Goal: Navigation & Orientation: Understand site structure

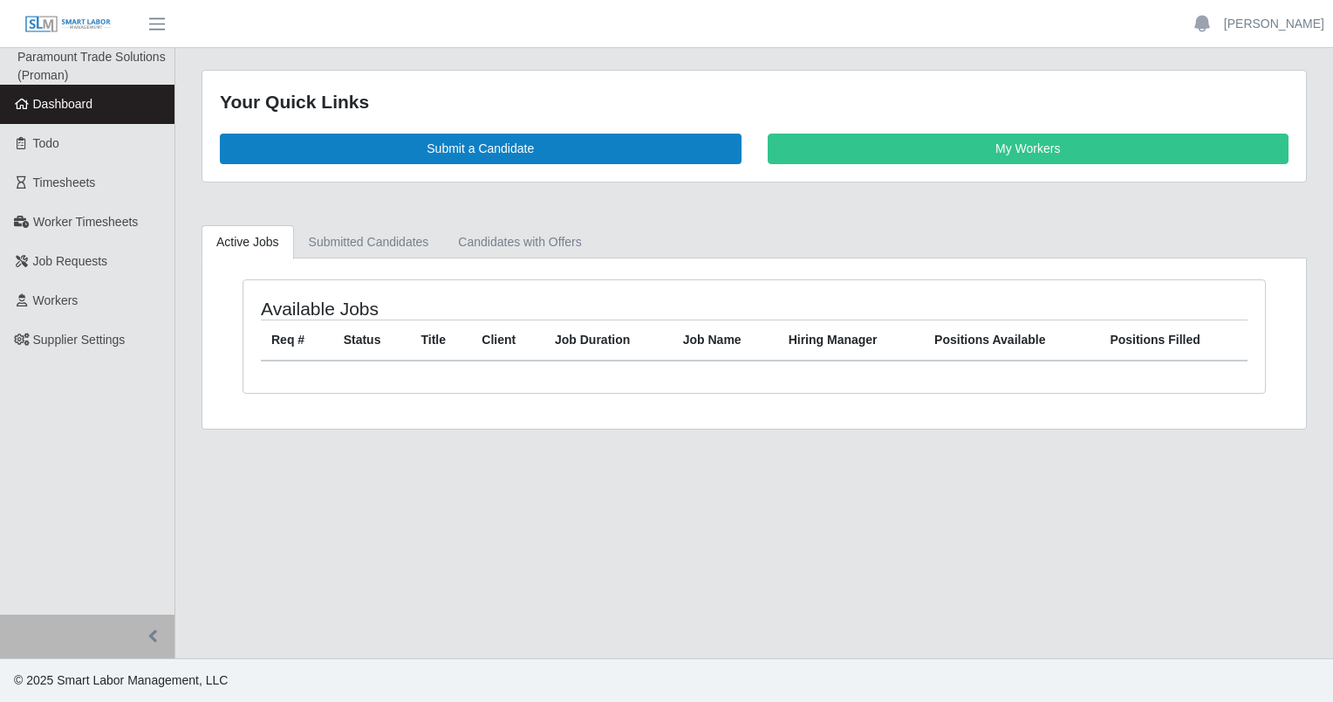
click at [528, 513] on main "Your Quick Links Submit a Candidate My Workers Active Jobs Submitted Candidates…" at bounding box center [754, 353] width 1158 height 610
click at [67, 268] on span "Job Requests" at bounding box center [70, 261] width 75 height 14
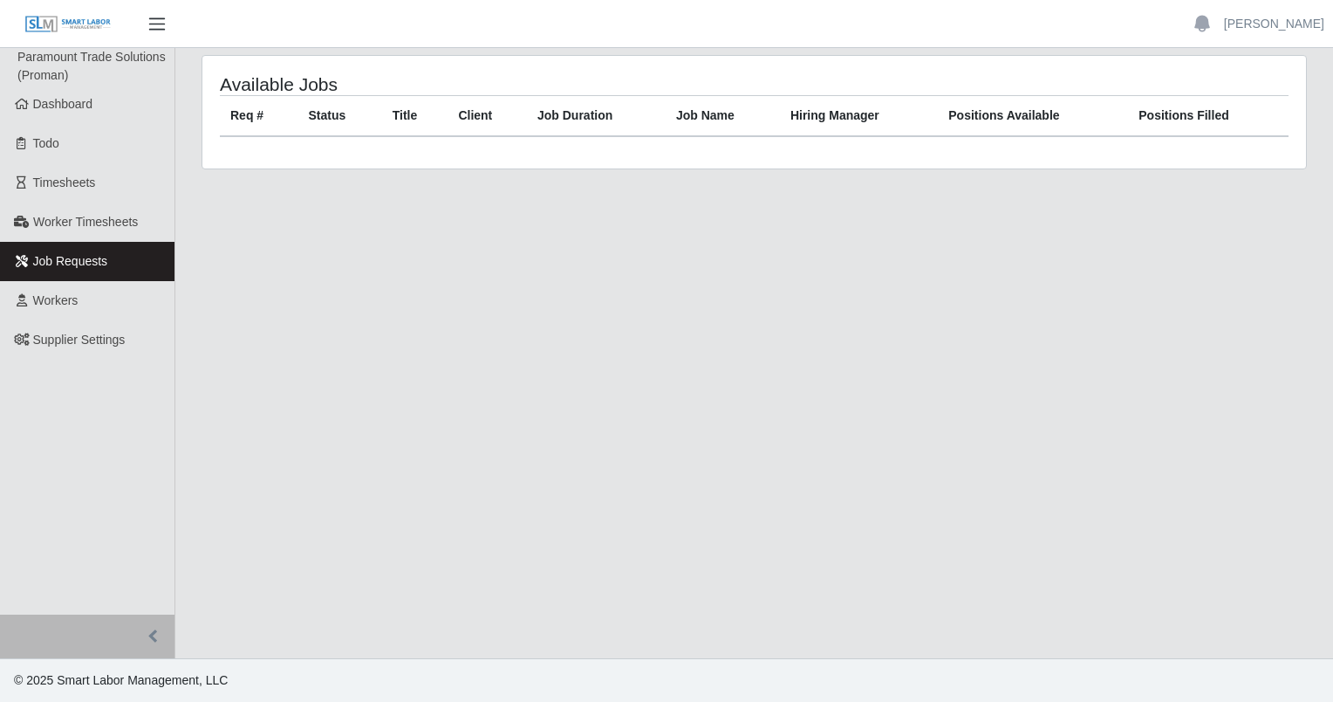
click at [152, 24] on span "button" at bounding box center [157, 24] width 23 height 20
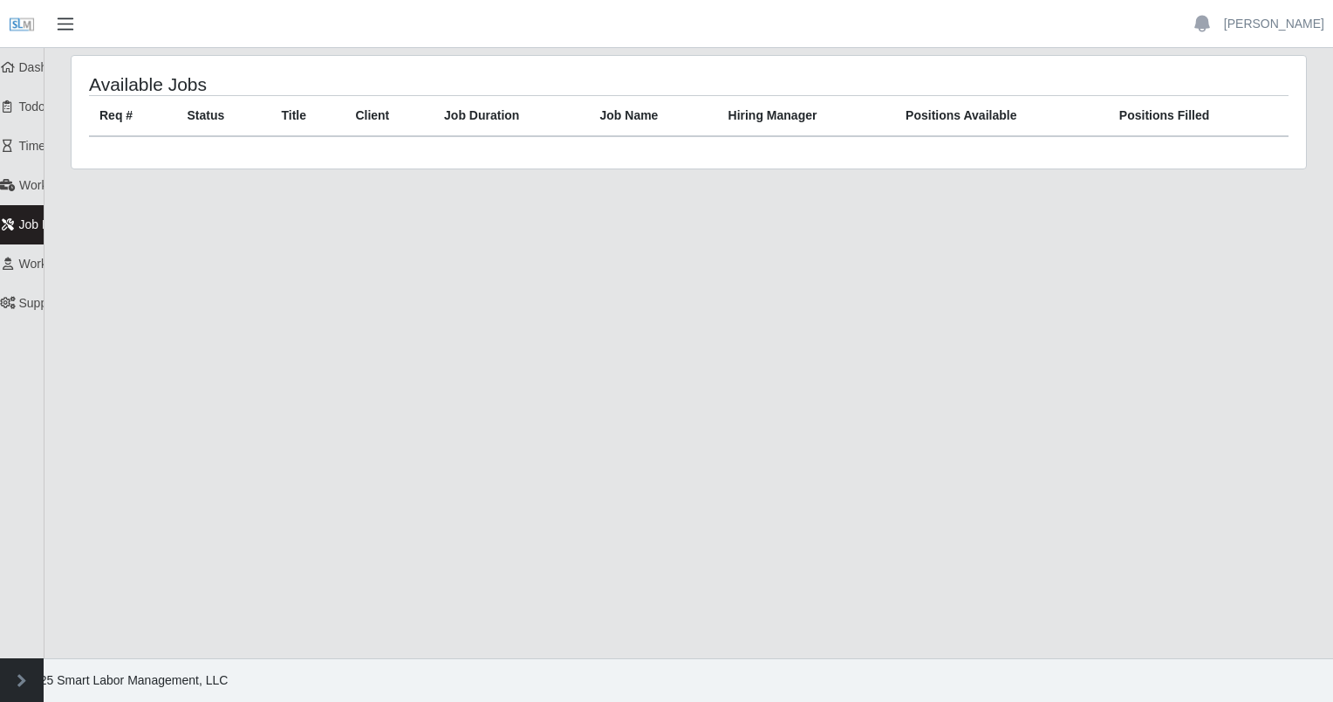
click at [69, 29] on span "button" at bounding box center [65, 24] width 23 height 20
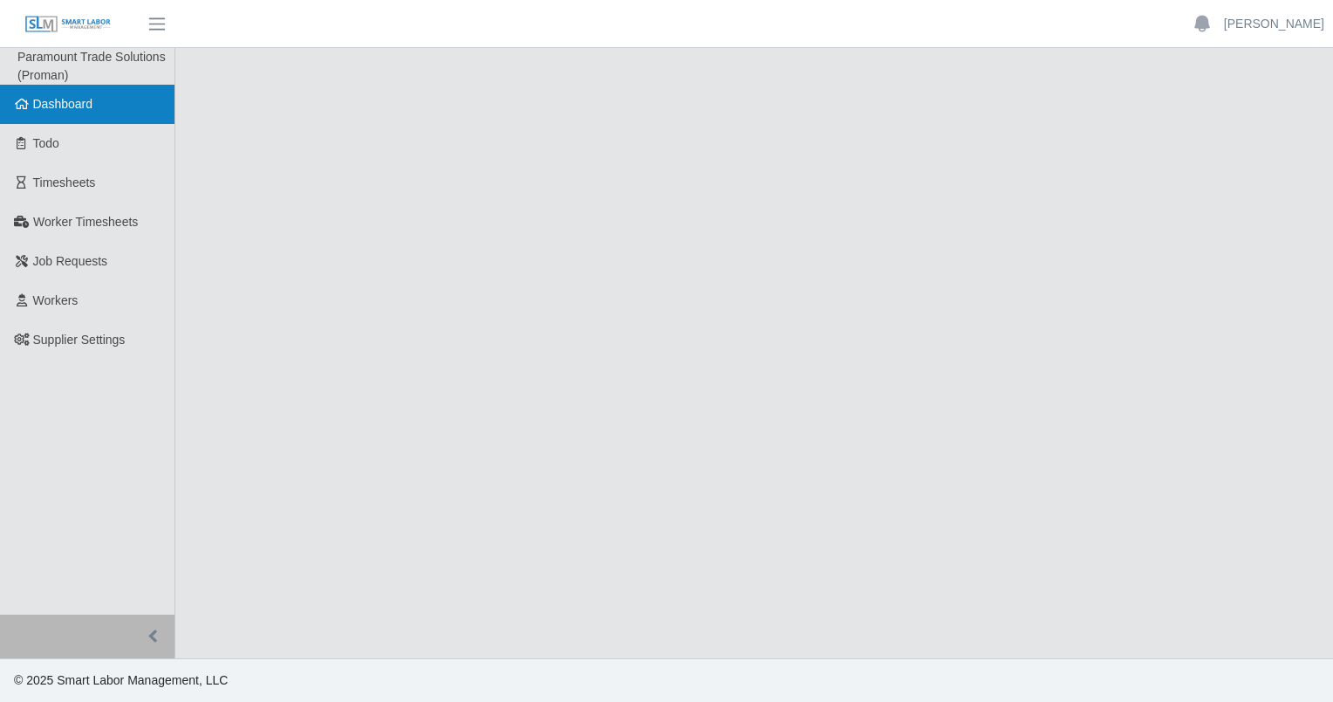
click at [65, 101] on span "Dashboard" at bounding box center [63, 104] width 60 height 14
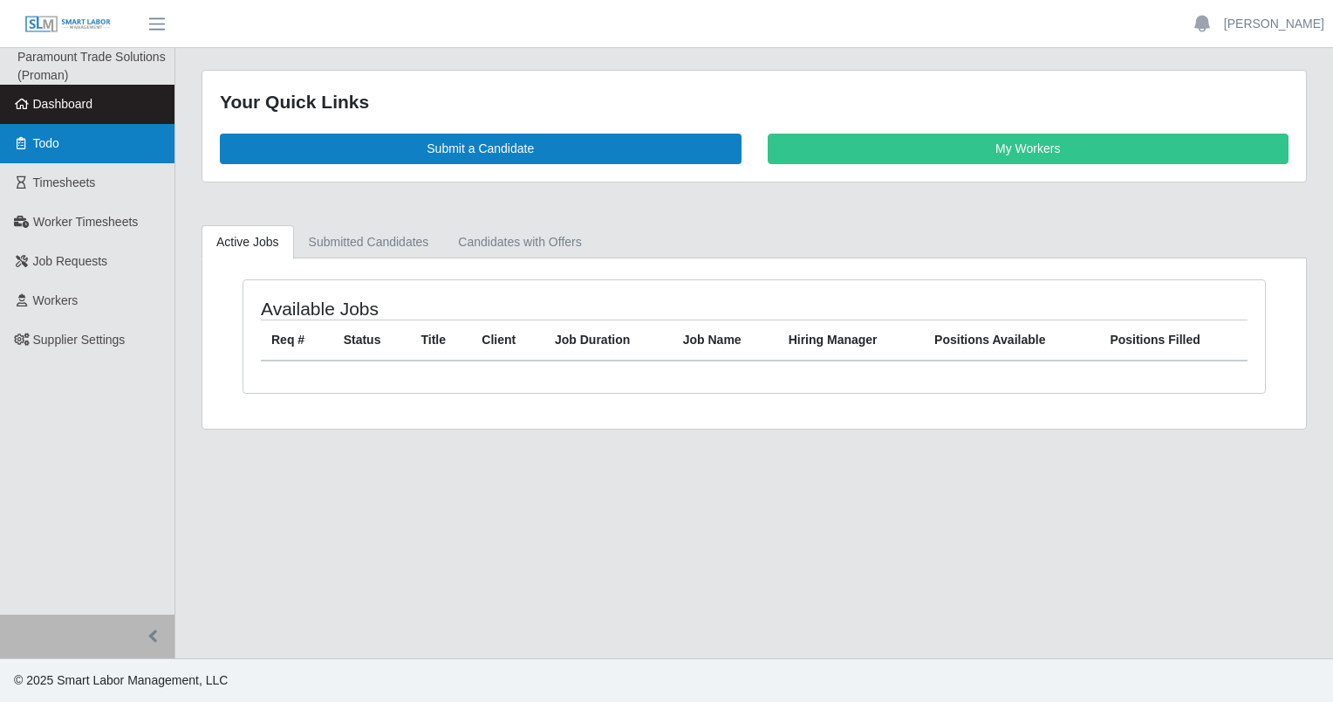
click at [58, 157] on link "Todo" at bounding box center [87, 143] width 175 height 39
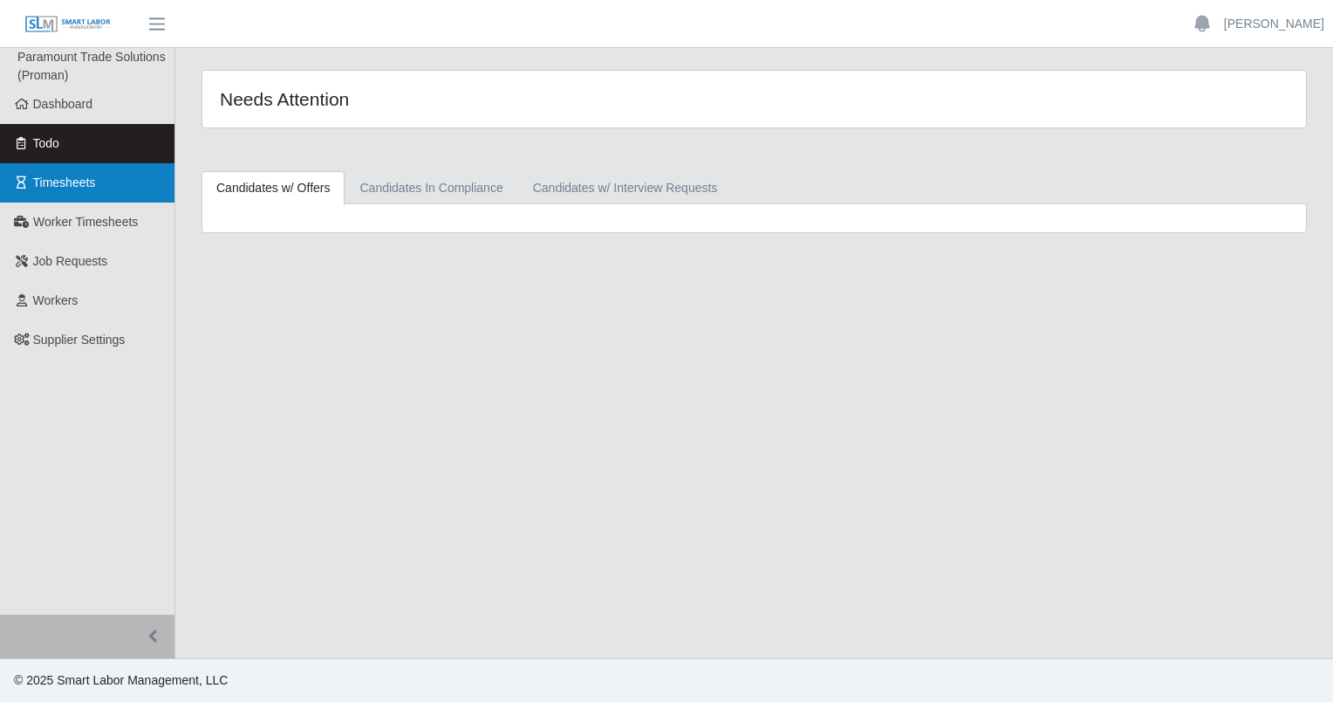
click at [63, 181] on span "Timesheets" at bounding box center [64, 182] width 63 height 14
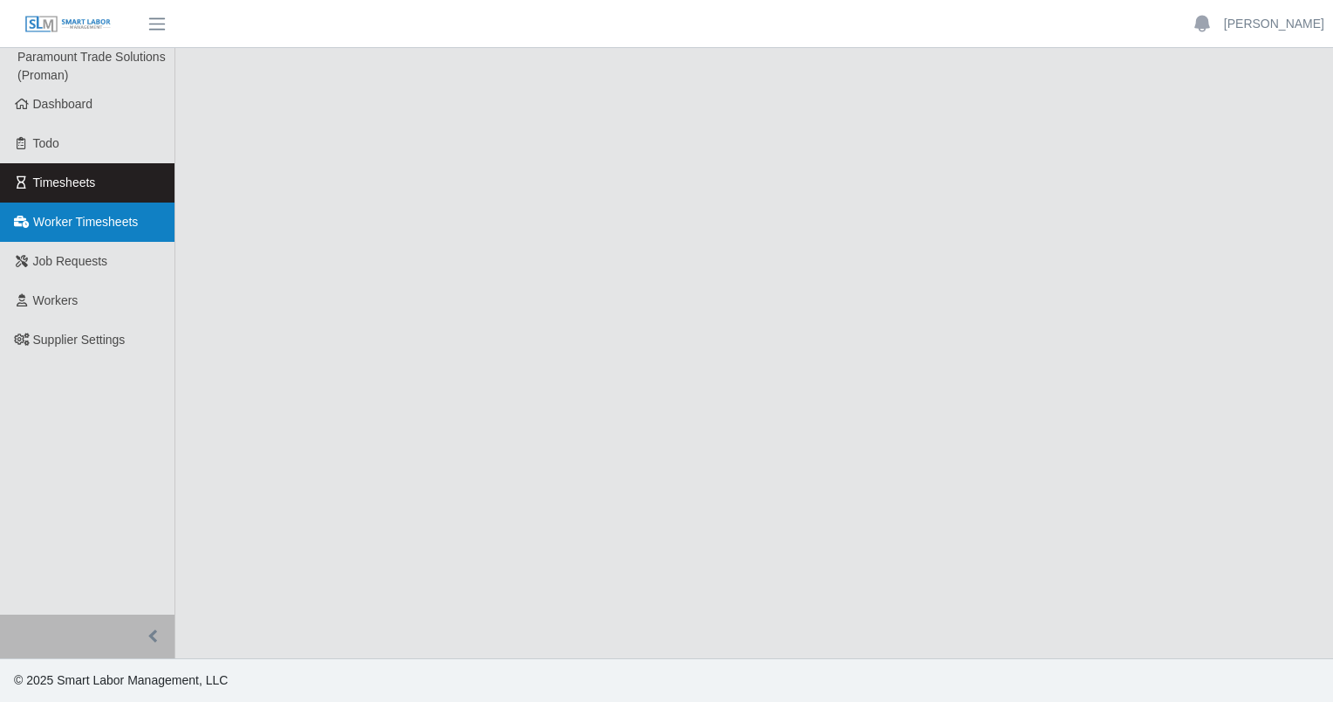
click at [70, 227] on span "Worker Timesheets" at bounding box center [85, 222] width 105 height 14
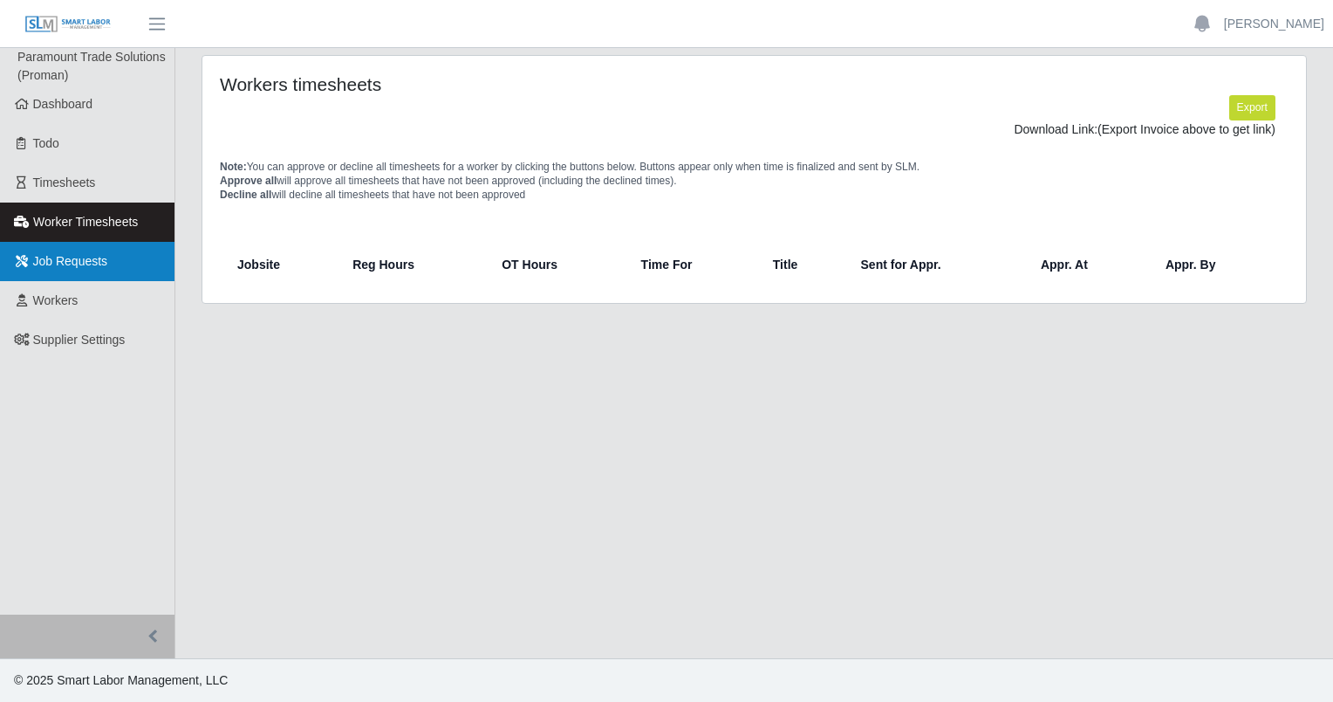
click at [71, 269] on link "Job Requests" at bounding box center [87, 261] width 175 height 39
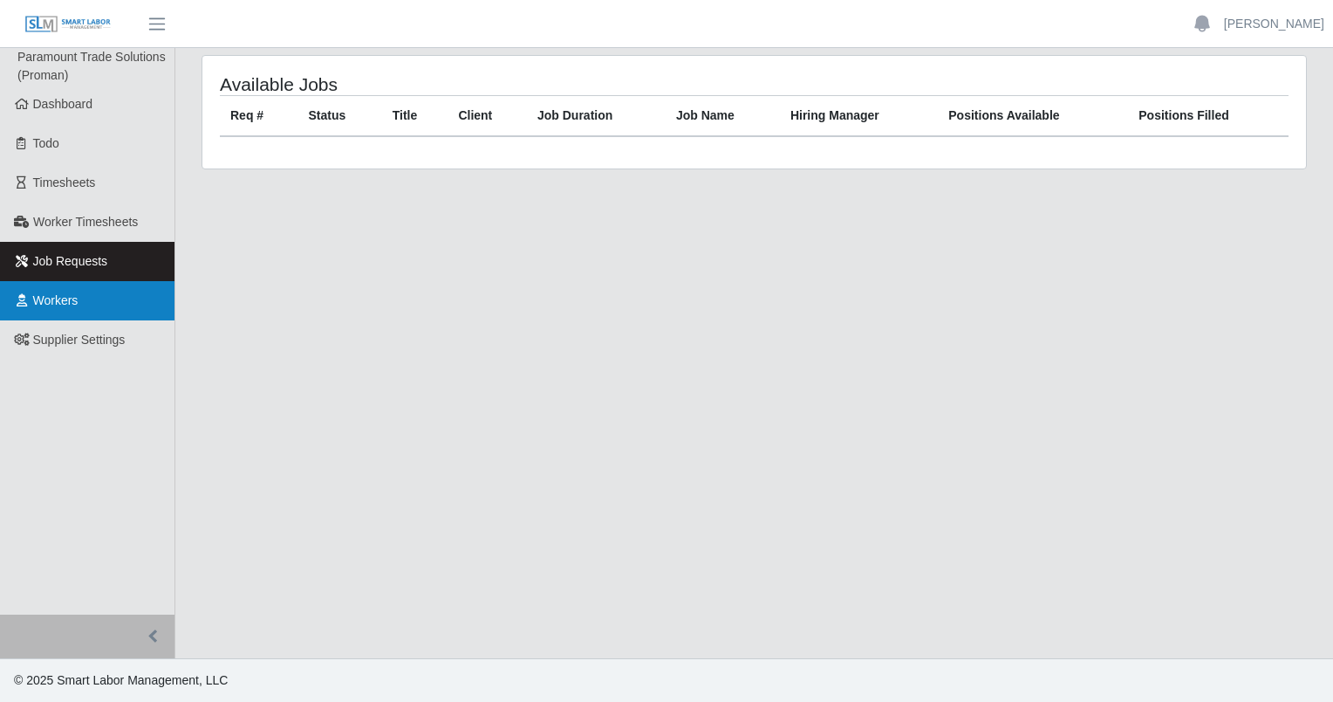
click at [71, 293] on span "Workers" at bounding box center [55, 300] width 45 height 14
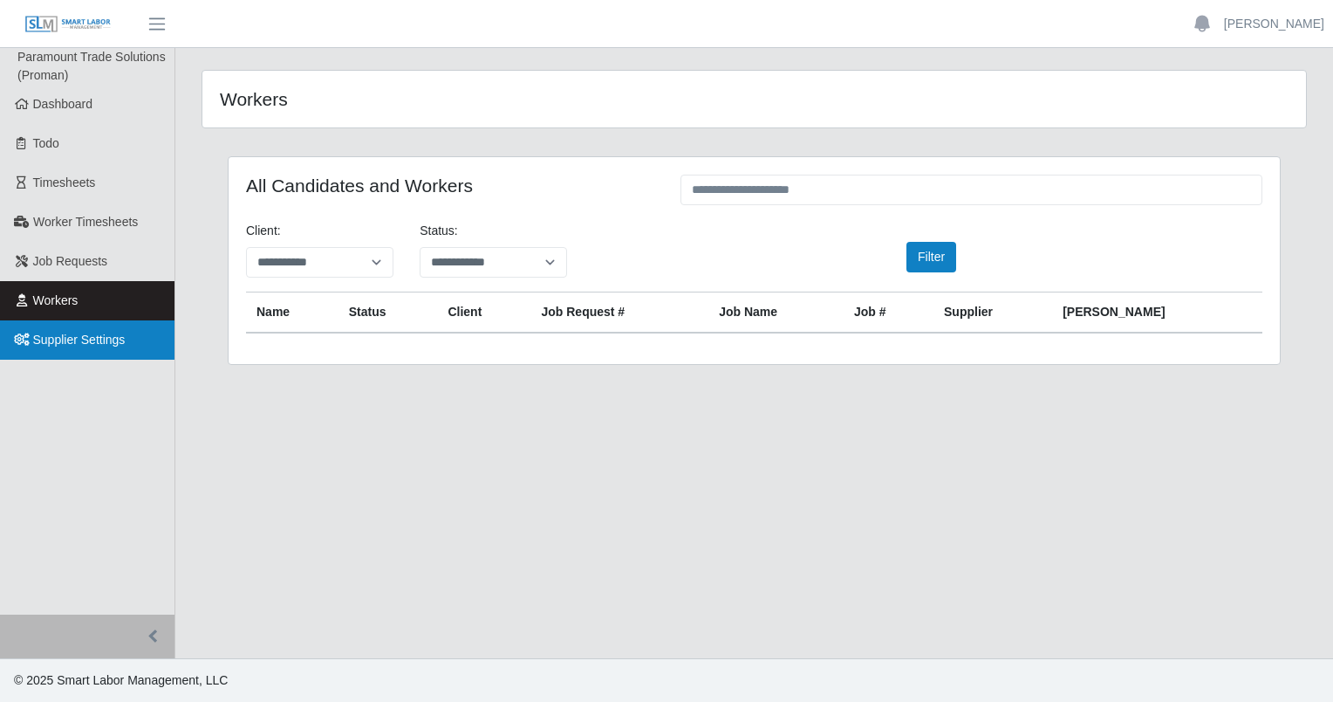
click at [68, 340] on span "Supplier Settings" at bounding box center [79, 339] width 92 height 14
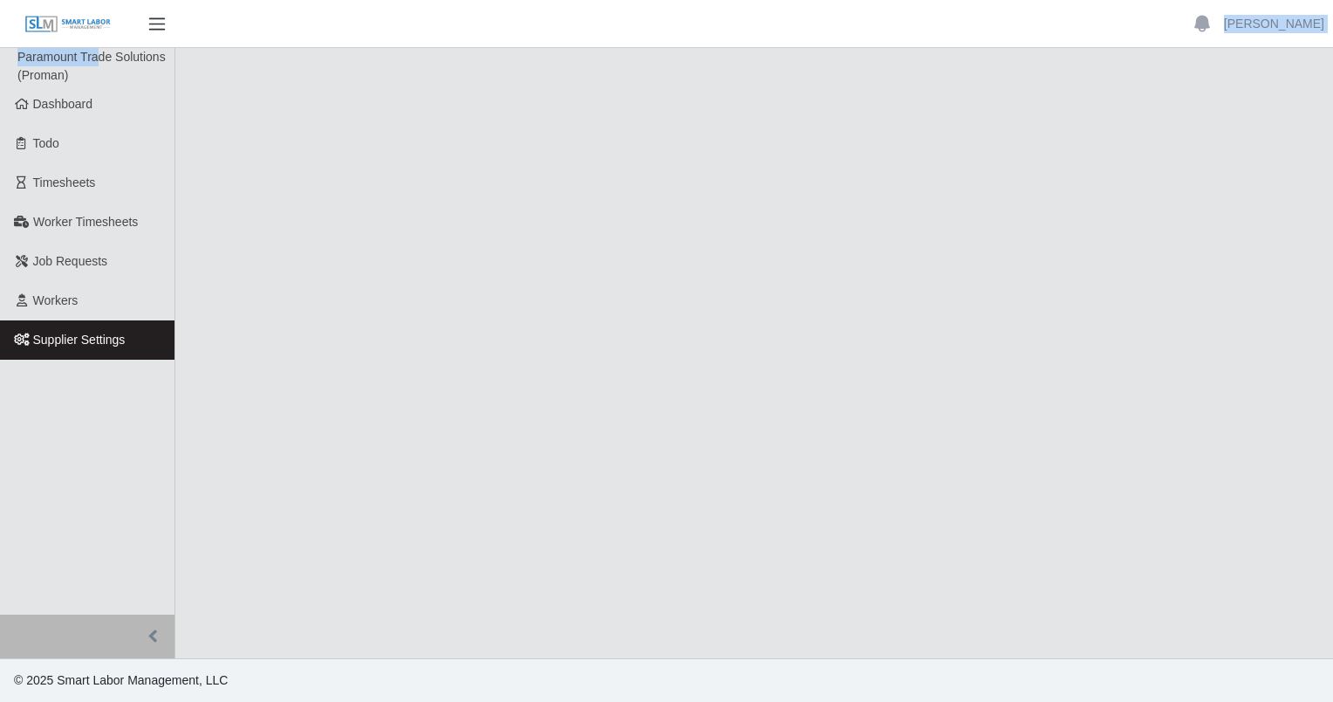
drag, startPoint x: 101, startPoint y: 64, endPoint x: 166, endPoint y: 20, distance: 77.9
click at [166, 20] on div "Victoria Cavazos Account Settings Logout Paramount Trade Solutions (Proman) Das…" at bounding box center [666, 351] width 1333 height 702
